Goal: Book appointment/travel/reservation

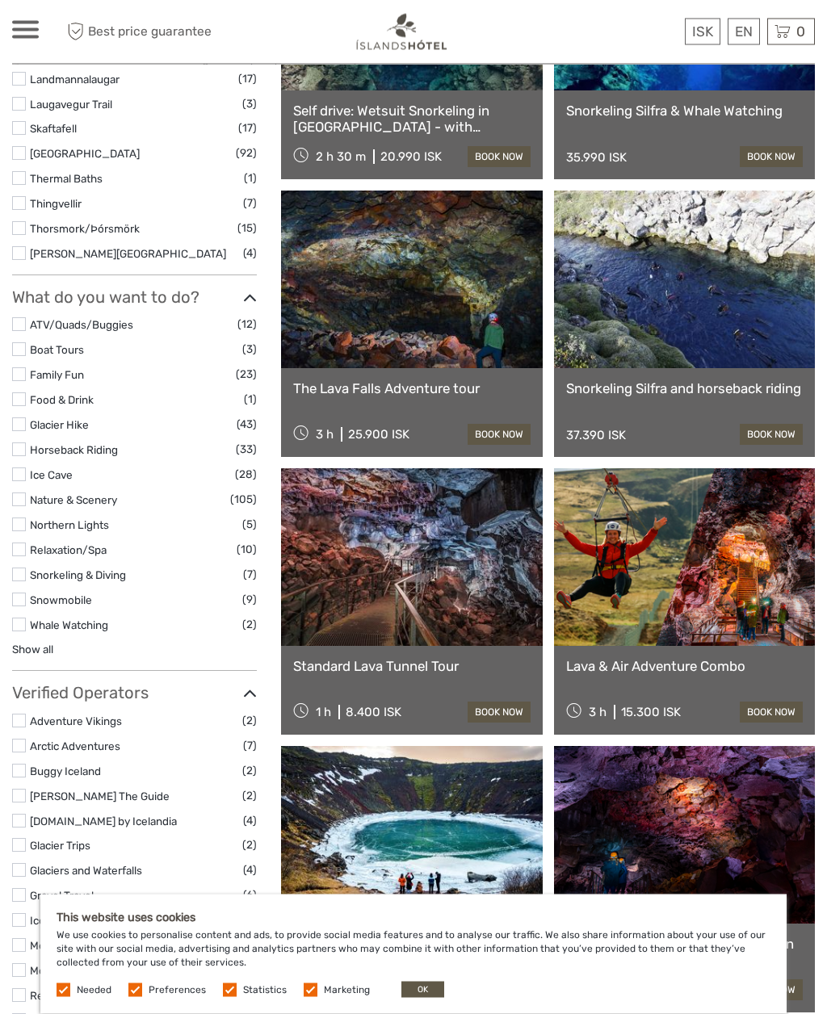
scroll to position [894, 0]
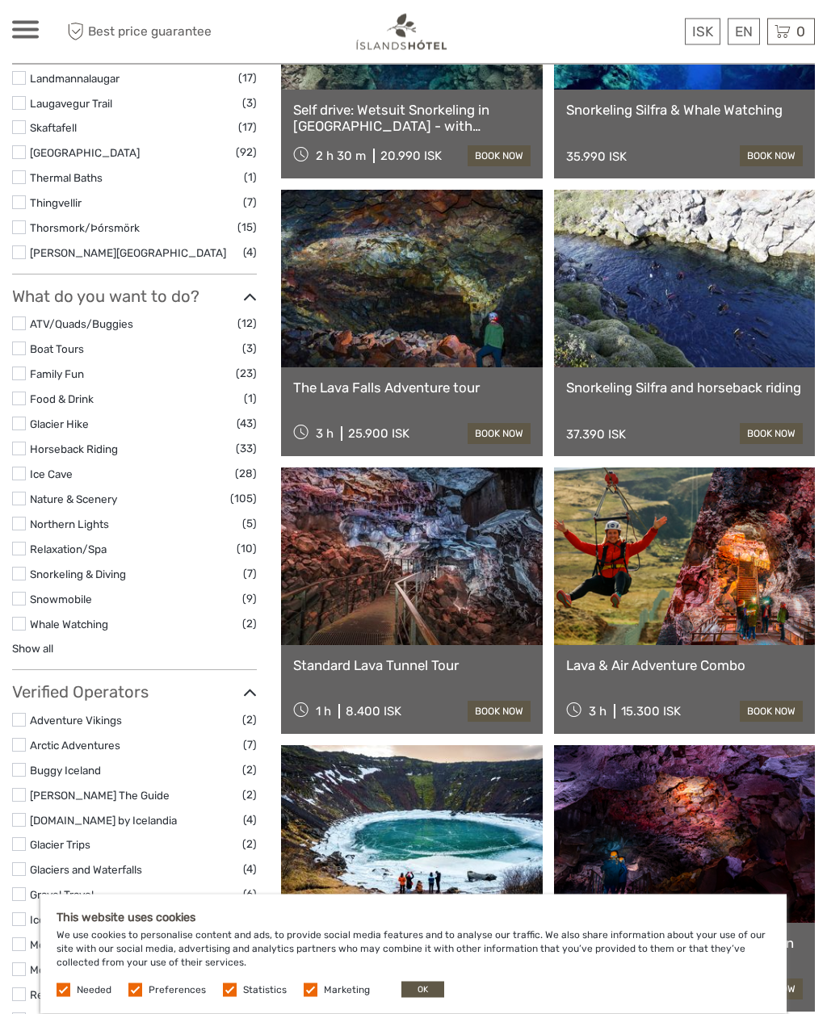
click at [782, 396] on link "Snorkeling Silfra and horseback riding" at bounding box center [684, 388] width 237 height 16
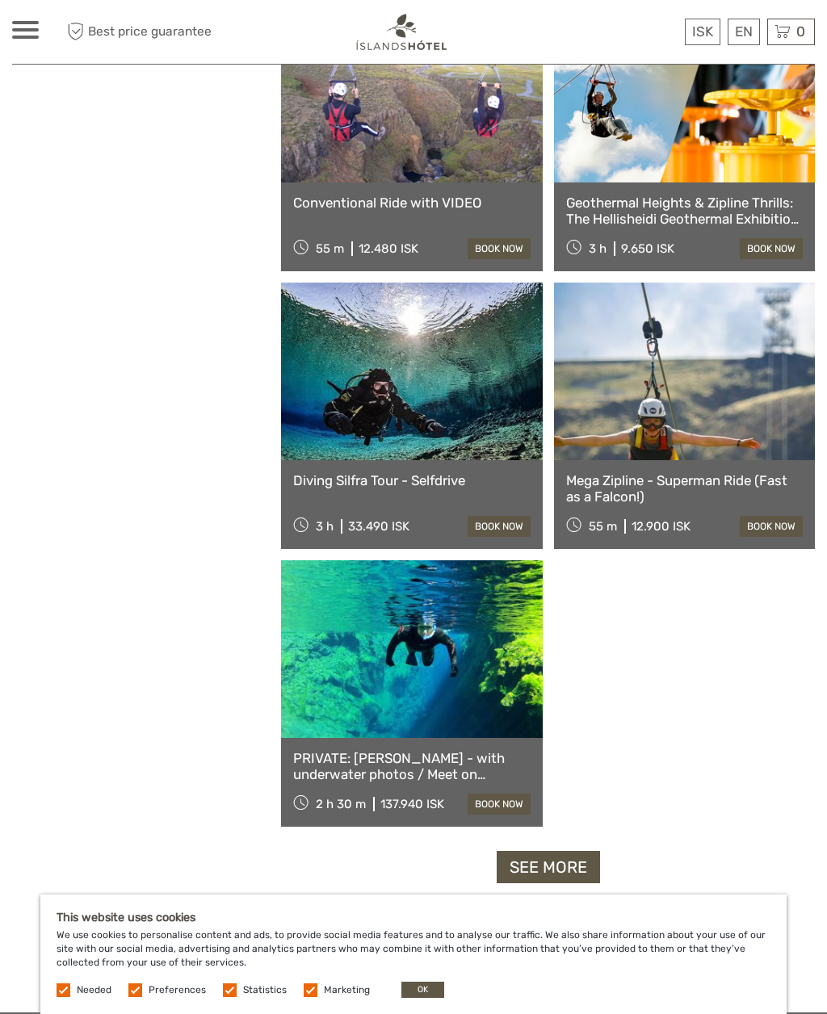
scroll to position [2198, 0]
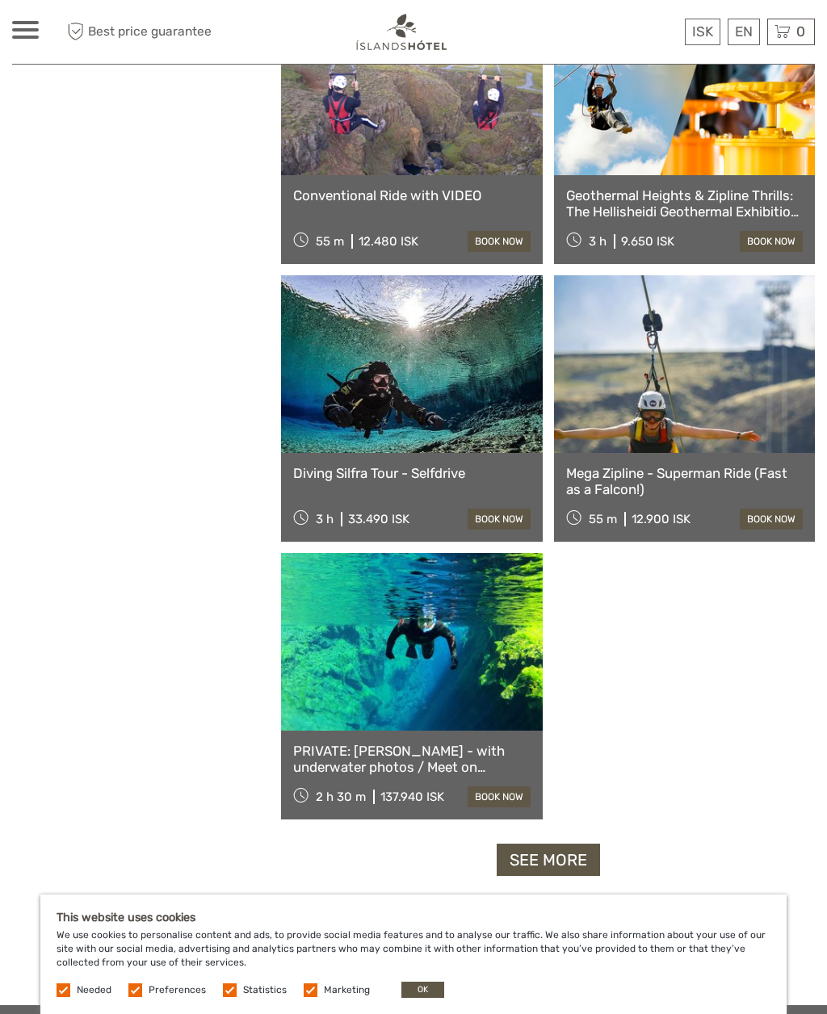
click at [586, 843] on link "See more" at bounding box center [547, 859] width 103 height 33
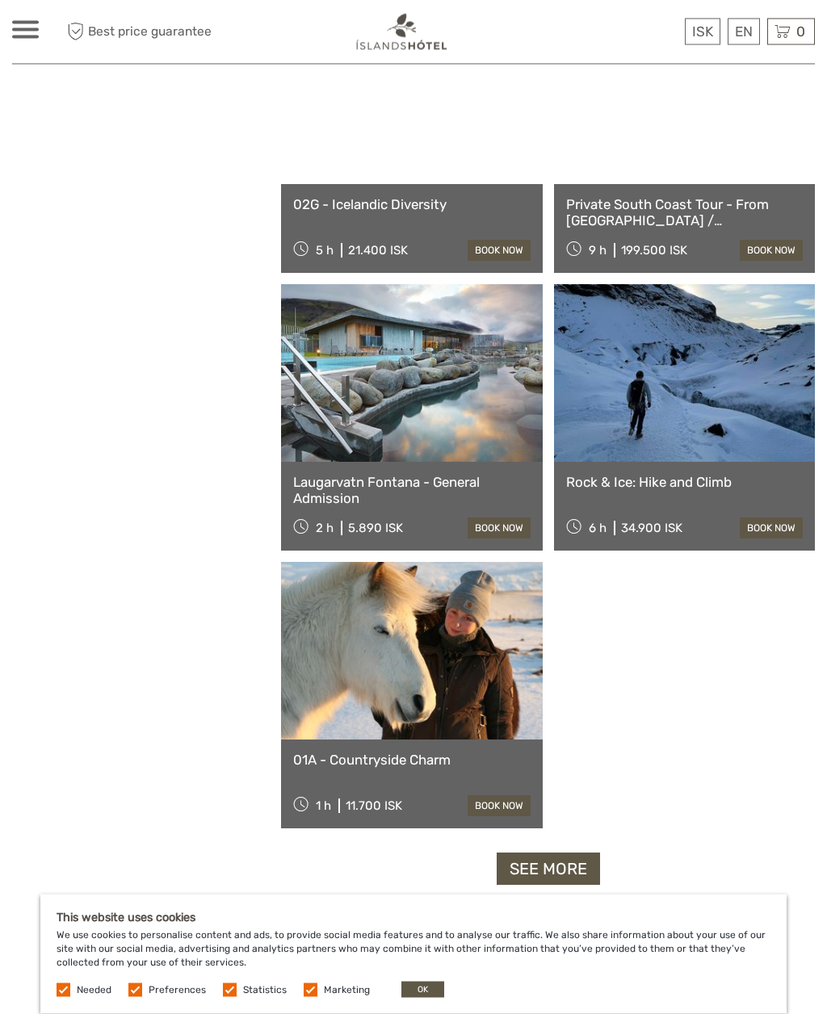
scroll to position [4689, 0]
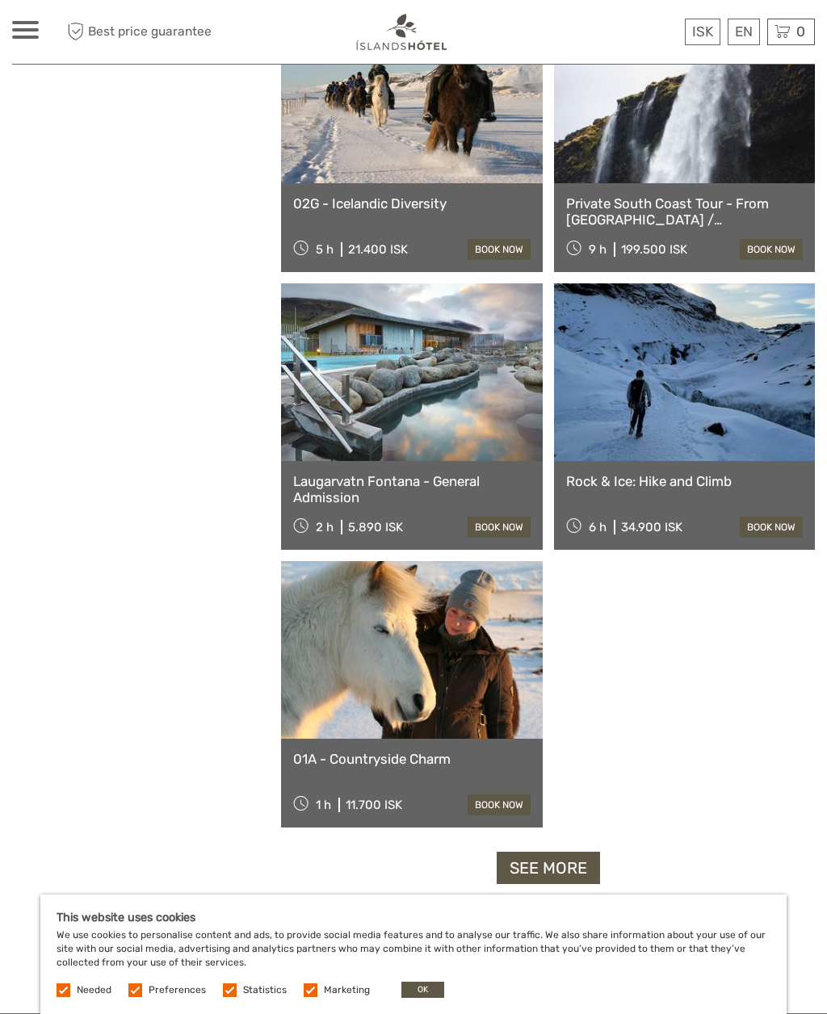
click at [589, 852] on link "See more" at bounding box center [547, 868] width 103 height 33
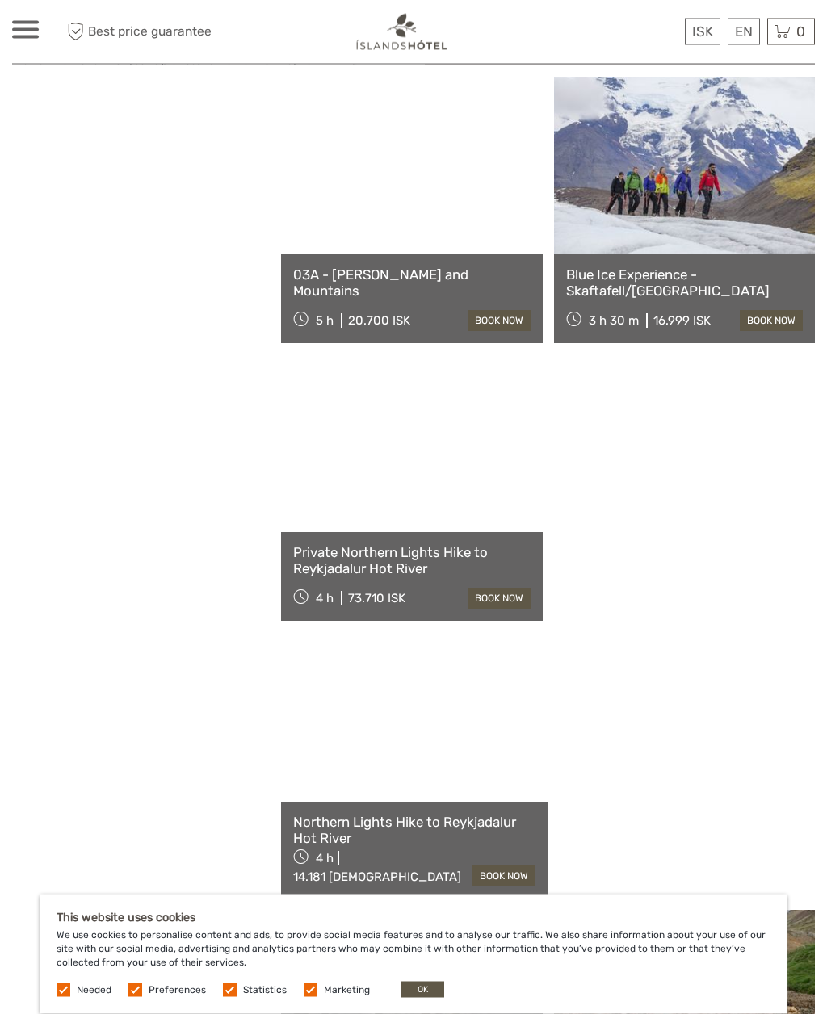
scroll to position [5451, 0]
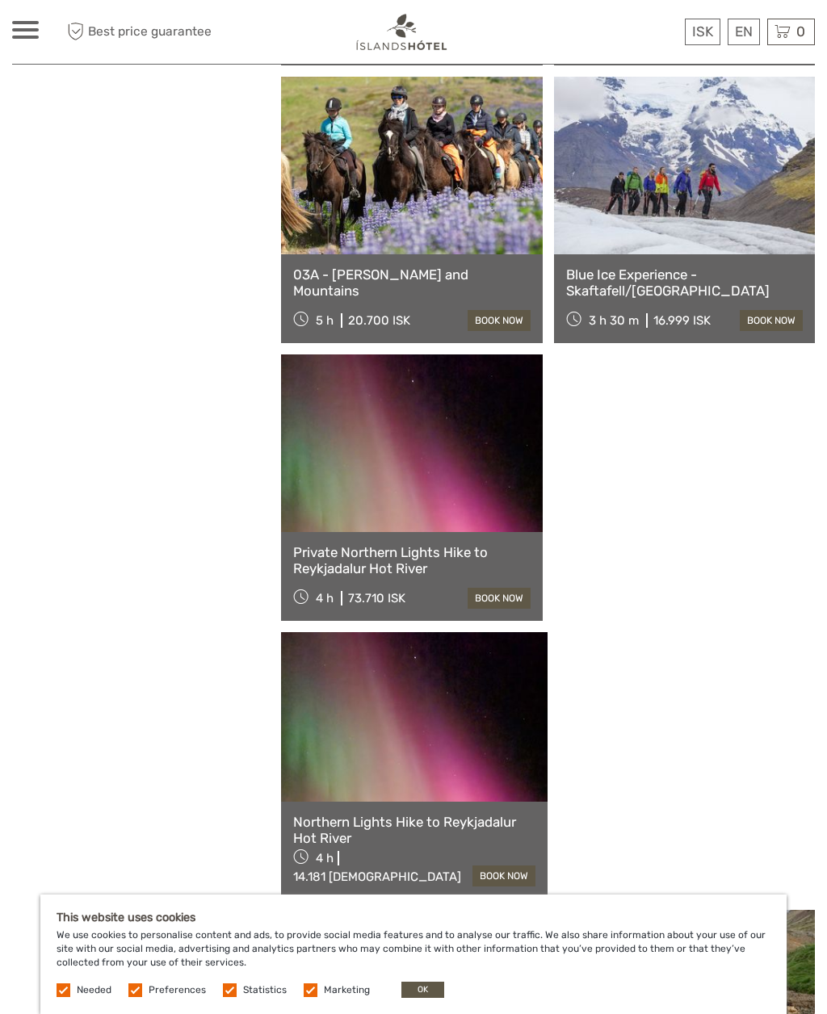
click at [554, 252] on link at bounding box center [684, 166] width 261 height 178
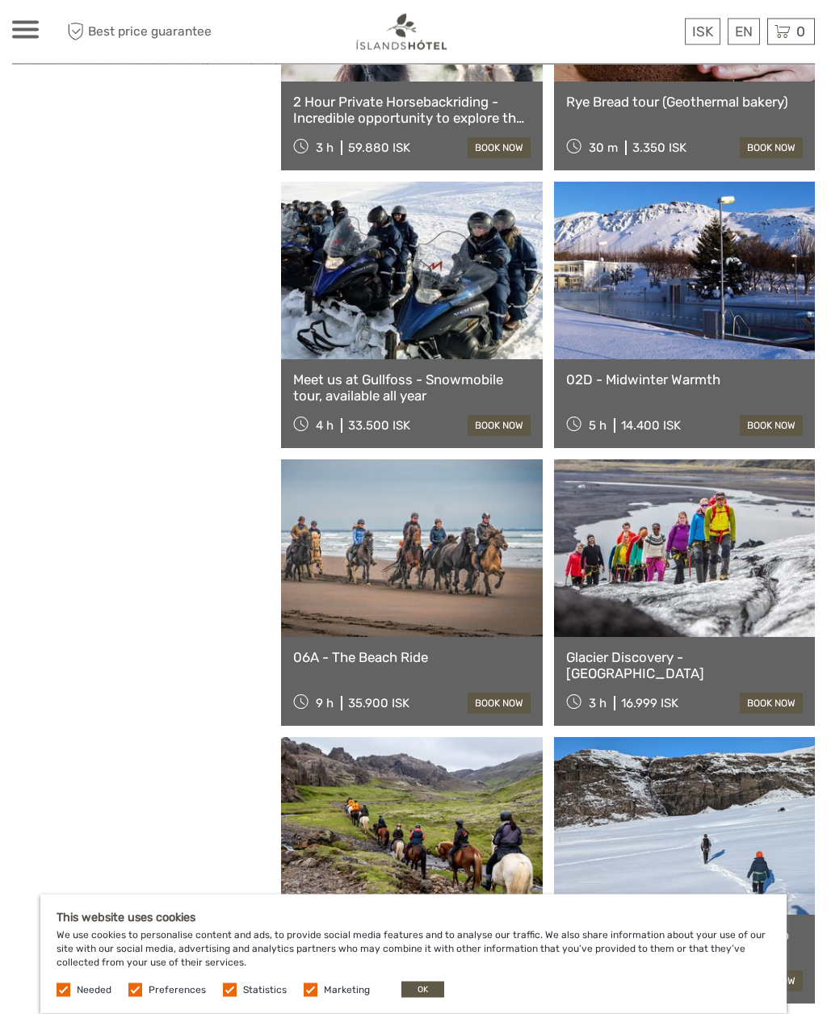
scroll to position [6734, 0]
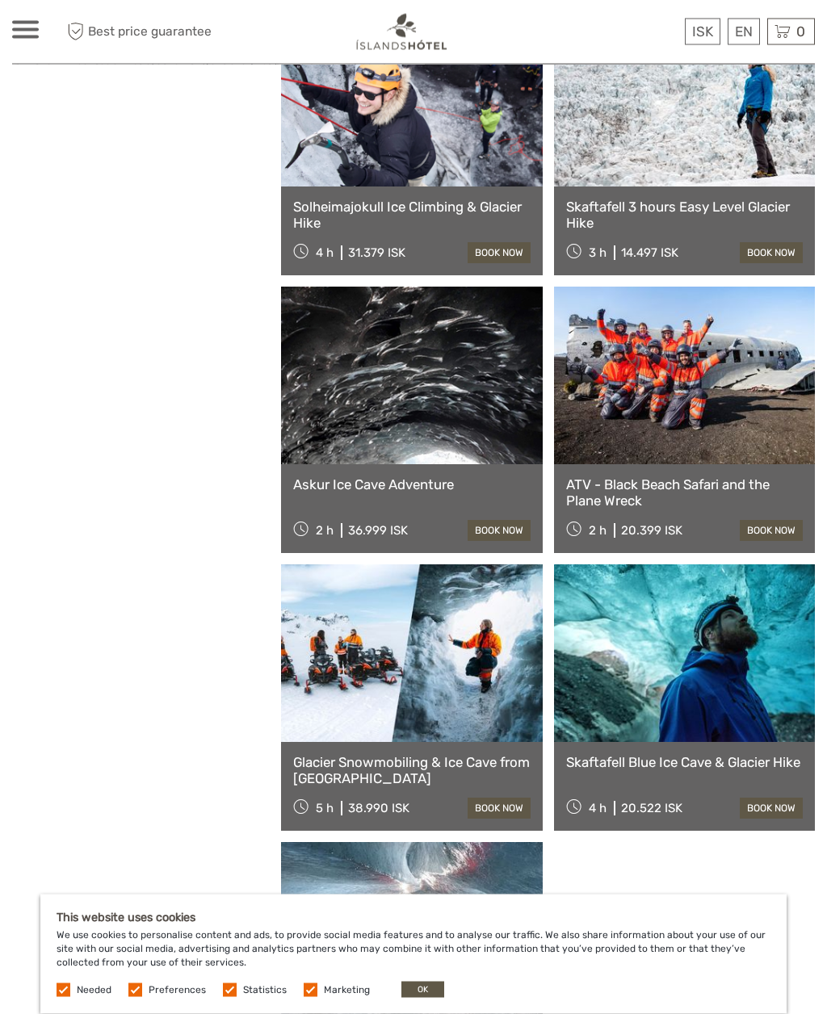
scroll to position [9684, 0]
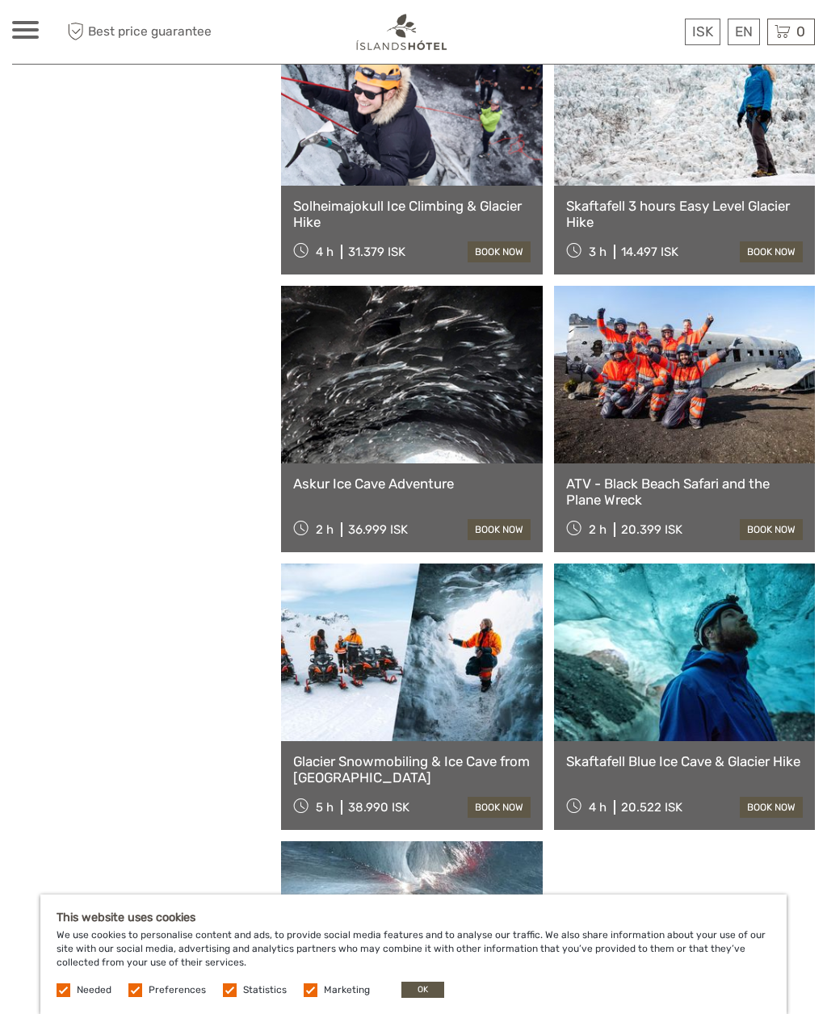
click at [542, 841] on link at bounding box center [411, 930] width 261 height 178
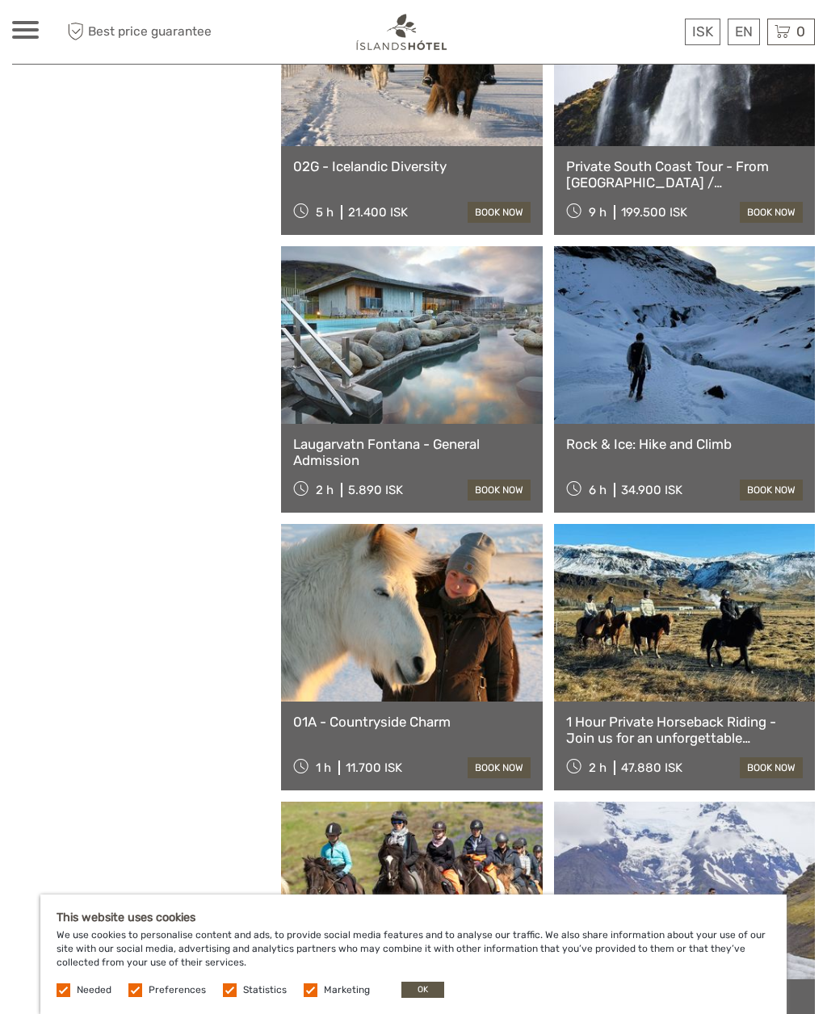
scroll to position [2227, 0]
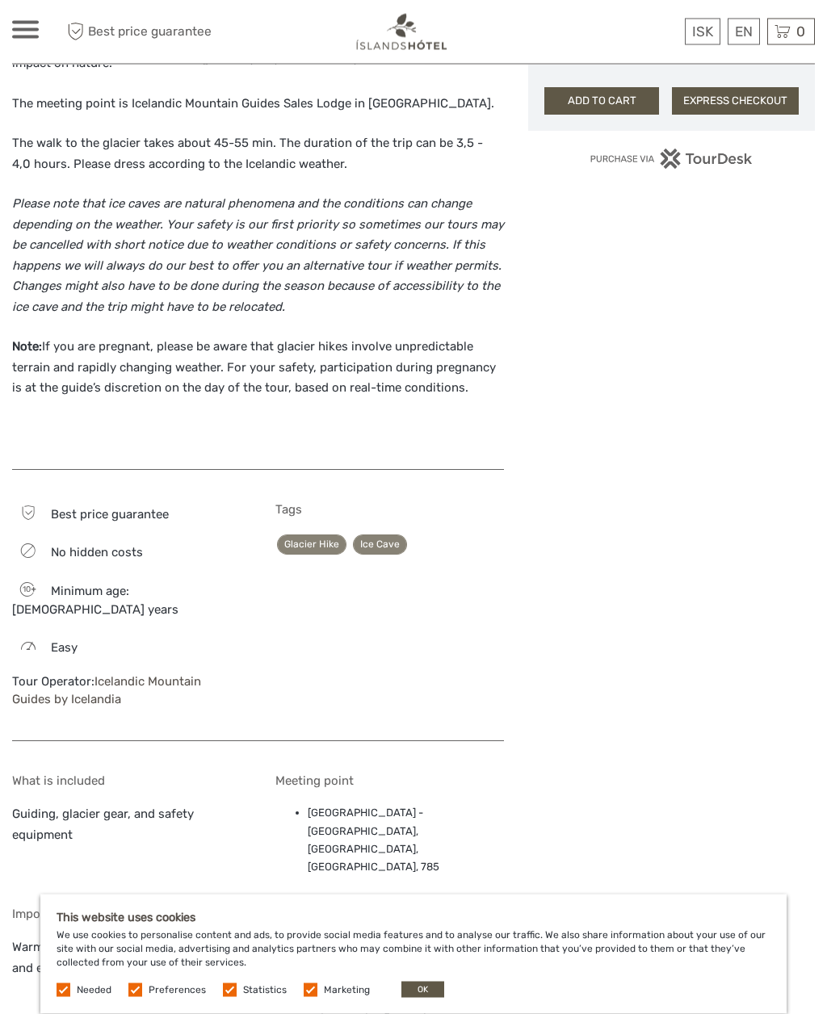
scroll to position [1211, 0]
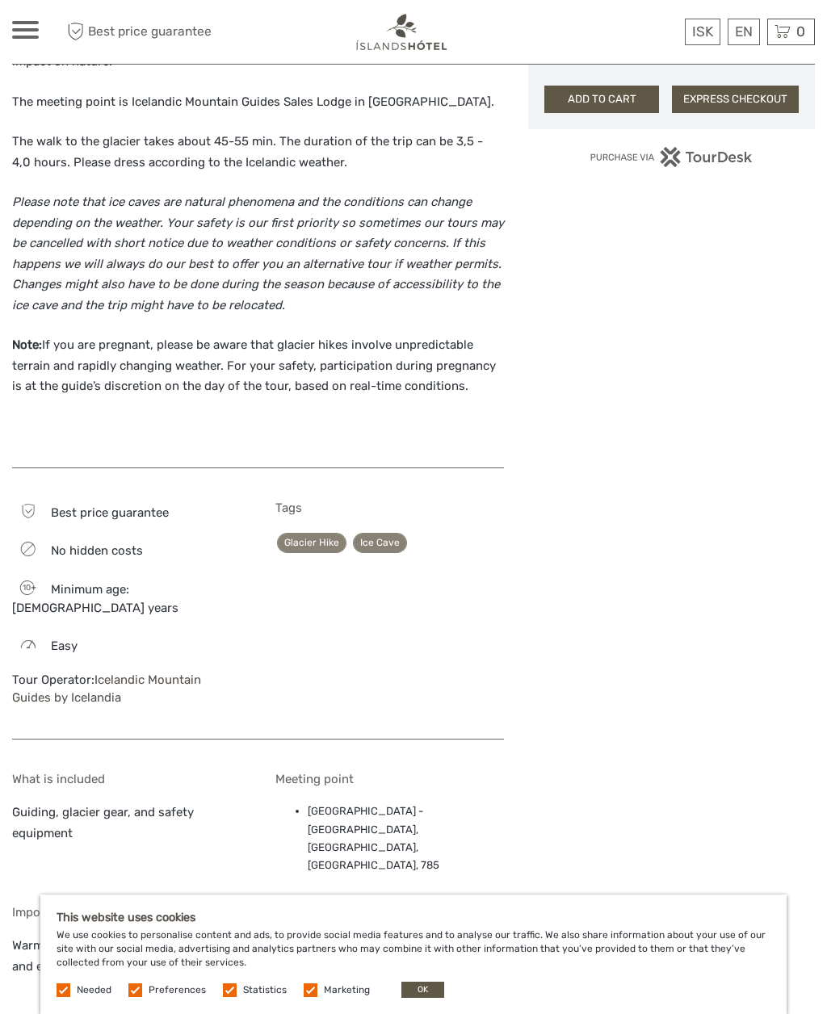
click at [167, 335] on p "Note: If you are pregnant, please be aware that glacier hikes involve unpredict…" at bounding box center [258, 366] width 492 height 62
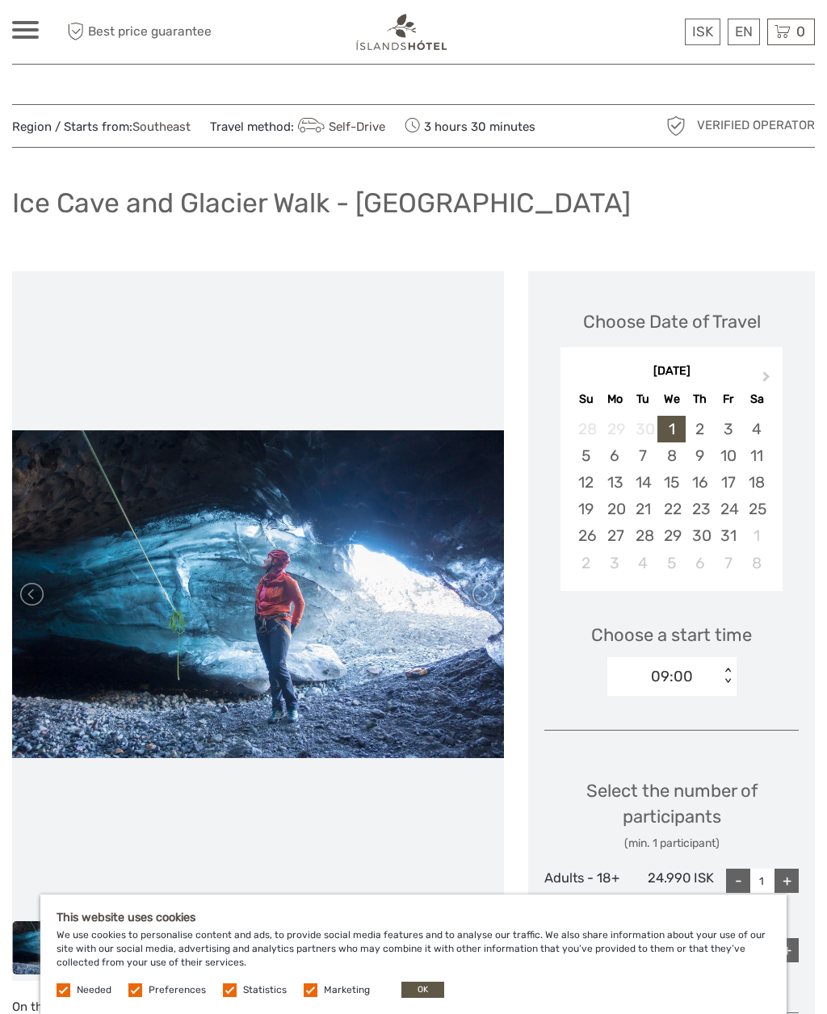
scroll to position [0, 0]
click at [646, 483] on div "14" at bounding box center [643, 483] width 28 height 27
